Goal: Transaction & Acquisition: Purchase product/service

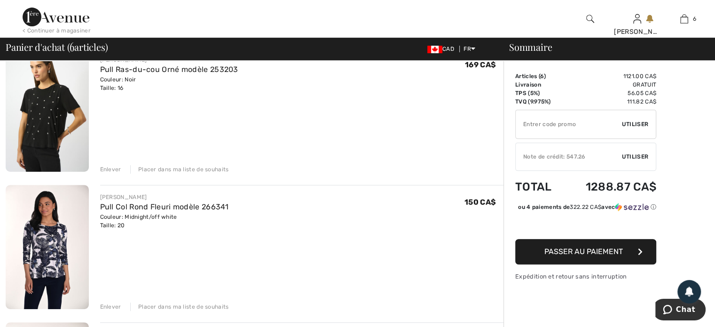
scroll to position [376, 0]
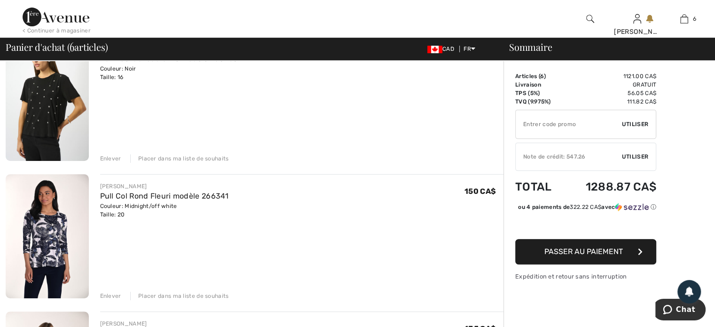
click at [107, 155] on div "Enlever" at bounding box center [110, 158] width 21 height 8
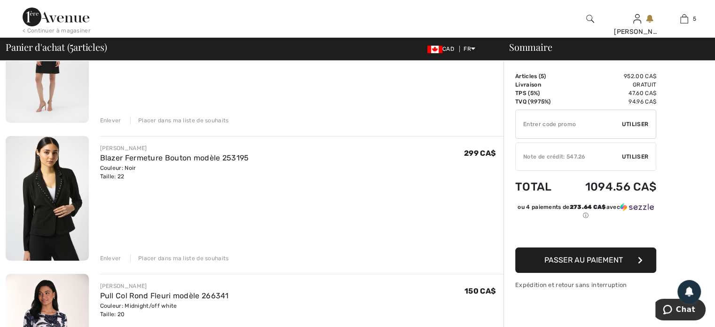
scroll to position [129, 0]
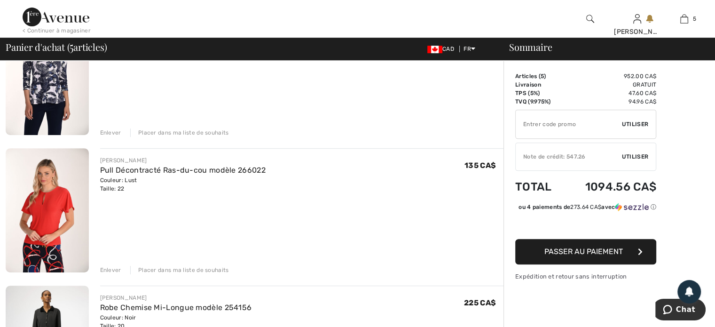
scroll to position [423, 0]
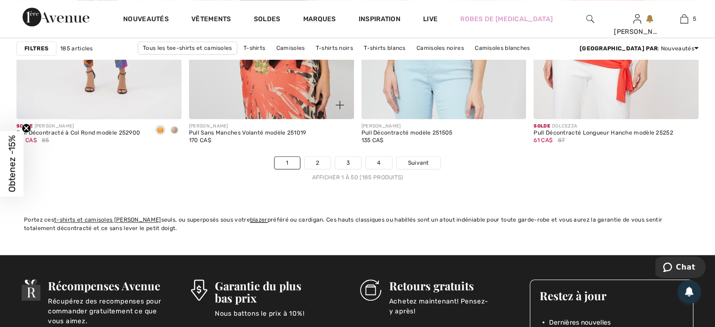
scroll to position [4557, 0]
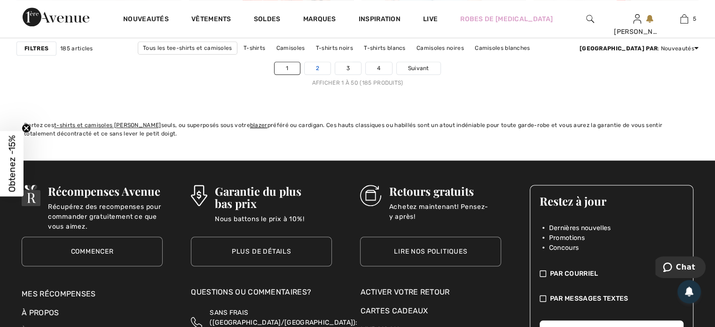
click at [316, 62] on link "2" at bounding box center [317, 68] width 26 height 12
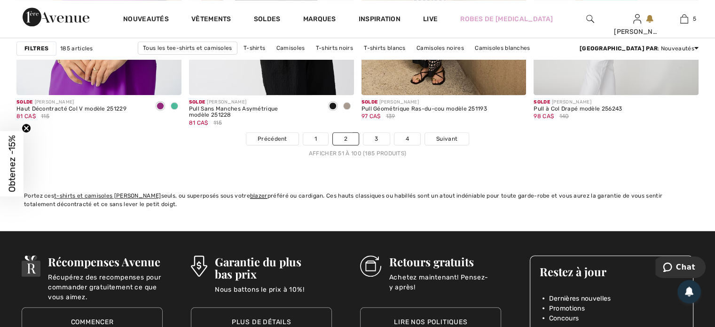
scroll to position [4510, 0]
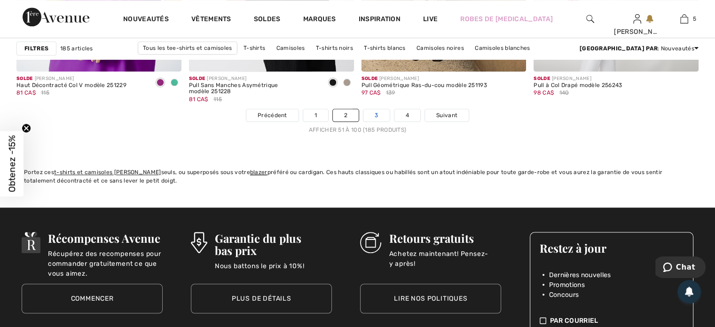
click at [375, 109] on link "3" at bounding box center [376, 115] width 26 height 12
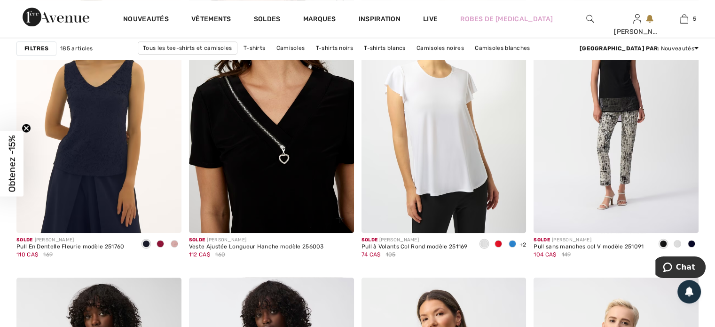
scroll to position [752, 0]
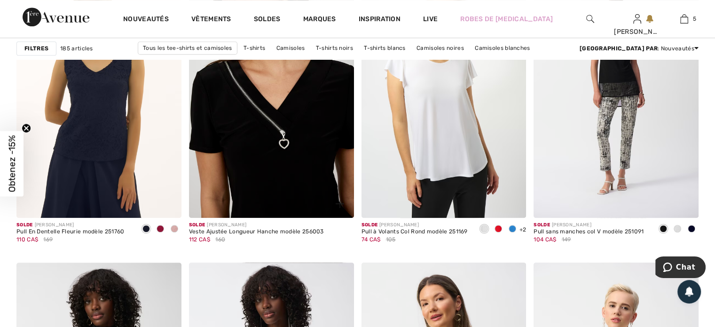
click at [297, 157] on img at bounding box center [271, 93] width 165 height 247
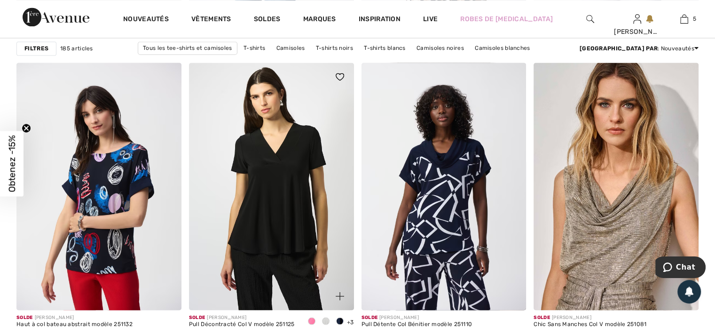
scroll to position [1691, 0]
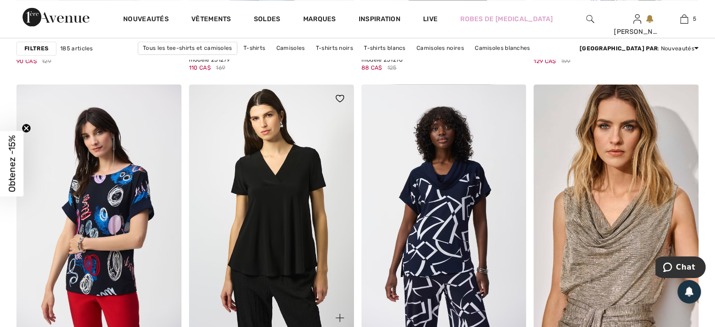
click at [297, 173] on img at bounding box center [271, 207] width 165 height 247
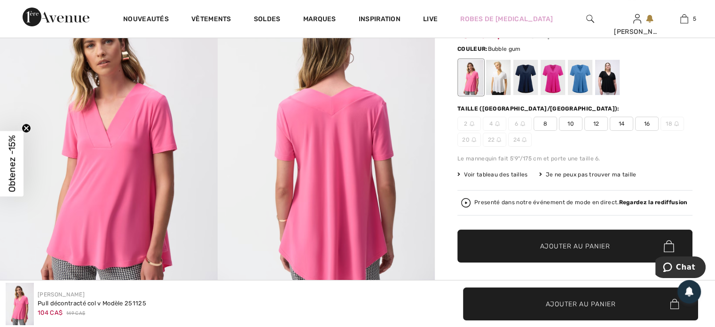
scroll to position [47, 0]
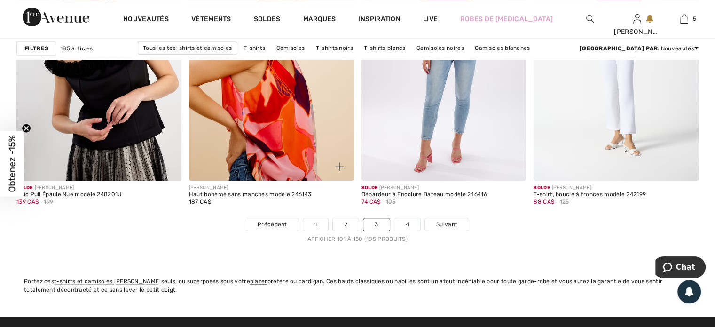
scroll to position [4463, 0]
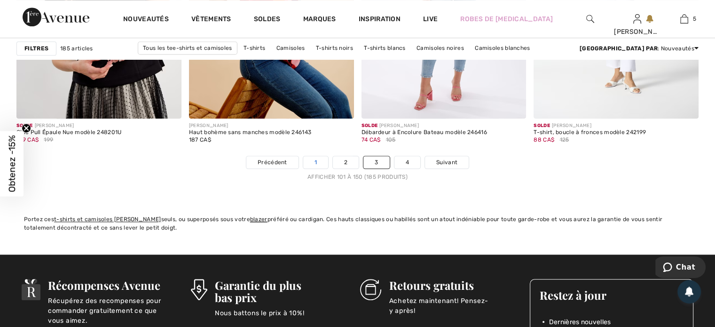
click at [316, 157] on link "1" at bounding box center [315, 162] width 25 height 12
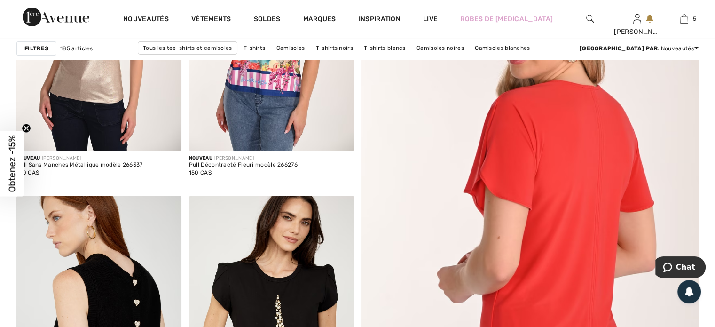
click at [519, 201] on img at bounding box center [529, 207] width 404 height 607
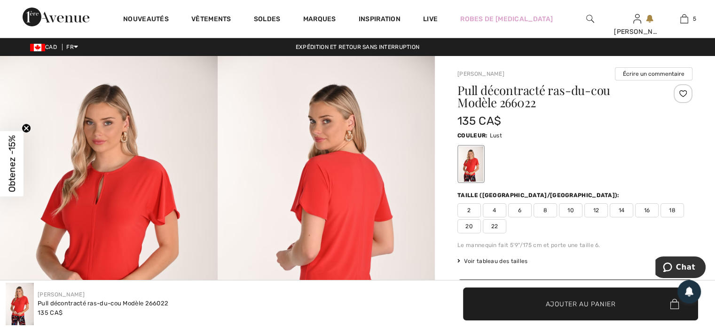
click at [467, 222] on span "20" at bounding box center [468, 226] width 23 height 14
click at [575, 300] on span "Ajouter au panier" at bounding box center [580, 303] width 70 height 10
